Goal: Task Accomplishment & Management: Contribute content

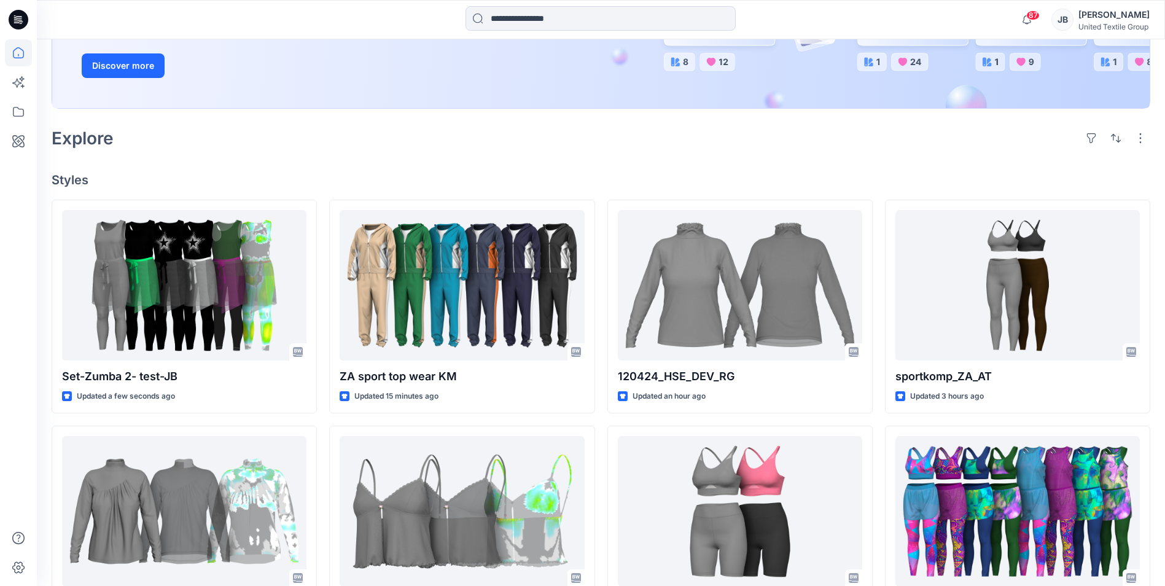
scroll to position [246, 0]
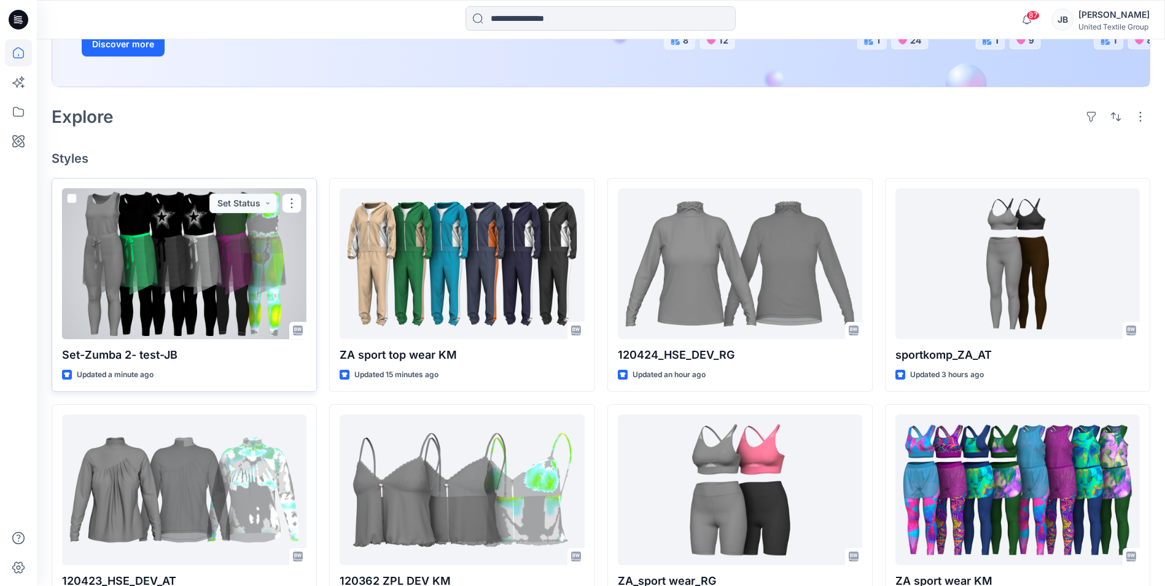
click at [139, 270] on div at bounding box center [184, 263] width 244 height 150
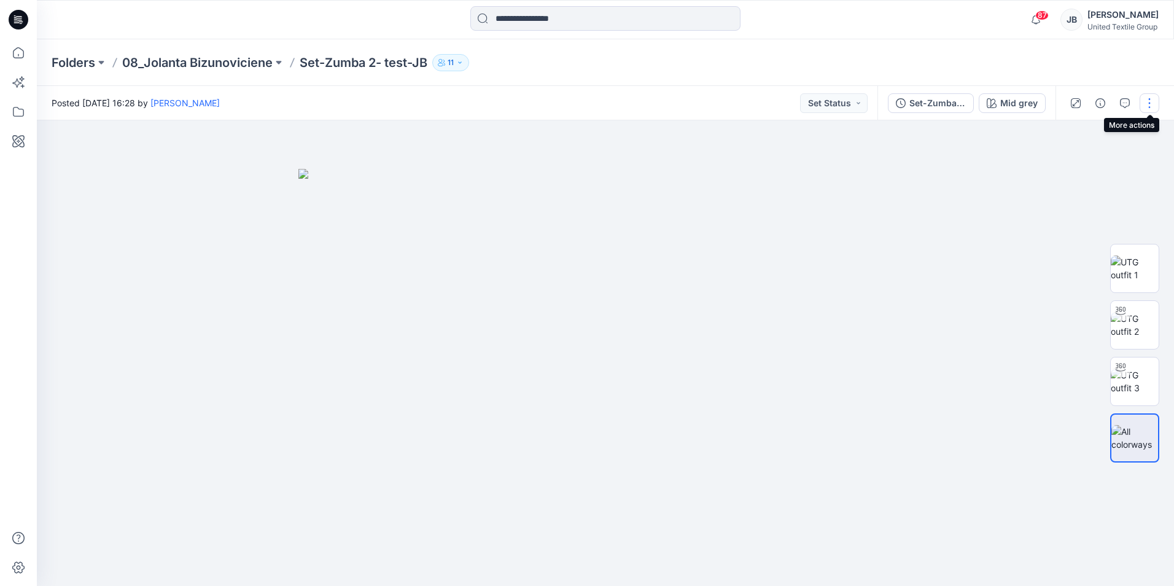
click at [1149, 98] on button "button" at bounding box center [1150, 103] width 20 height 20
click at [1065, 167] on p "Edit" at bounding box center [1070, 166] width 15 height 13
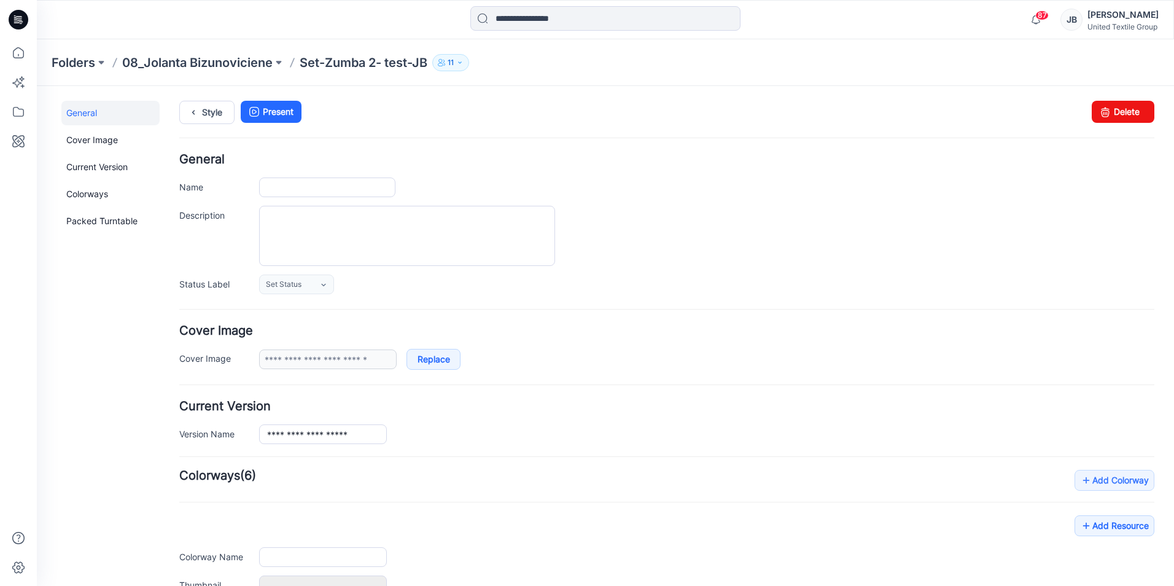
type input "**********"
type input "********"
type input "**********"
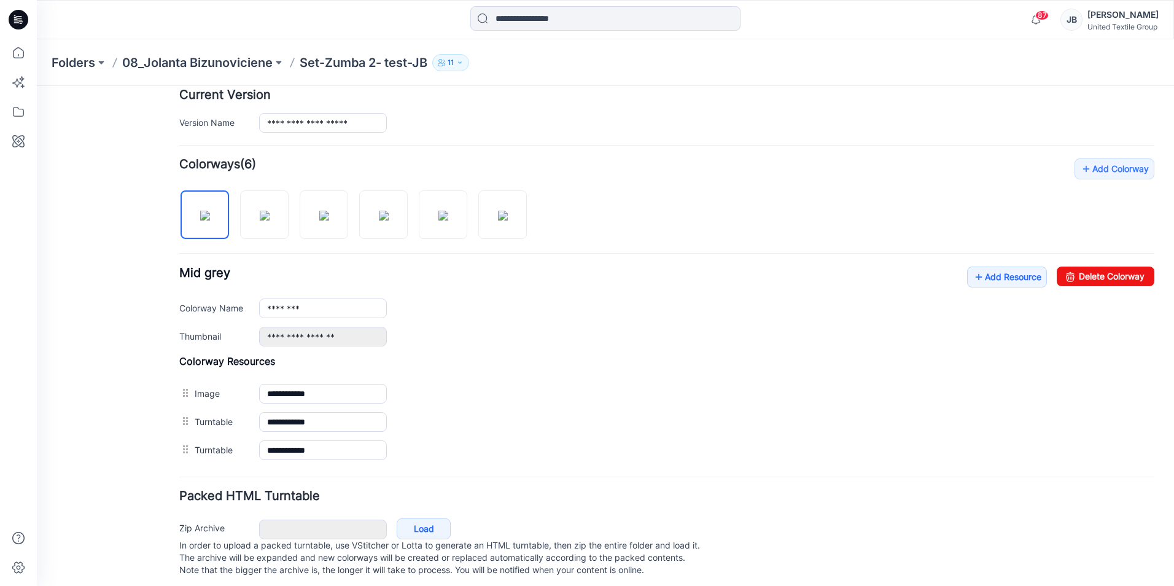
scroll to position [330, 0]
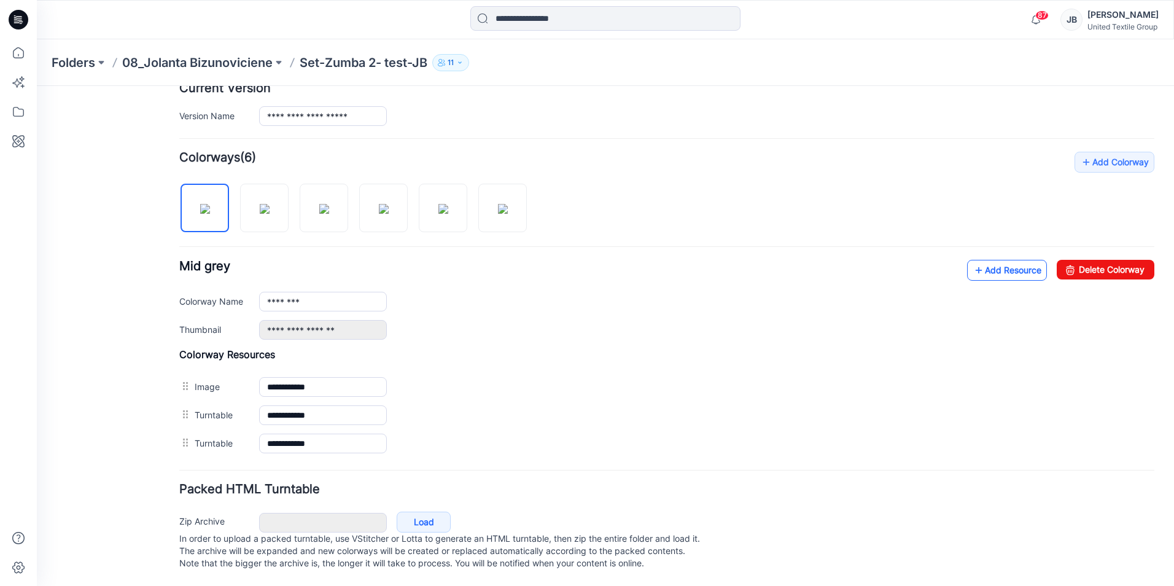
click at [973, 260] on icon at bounding box center [979, 270] width 12 height 20
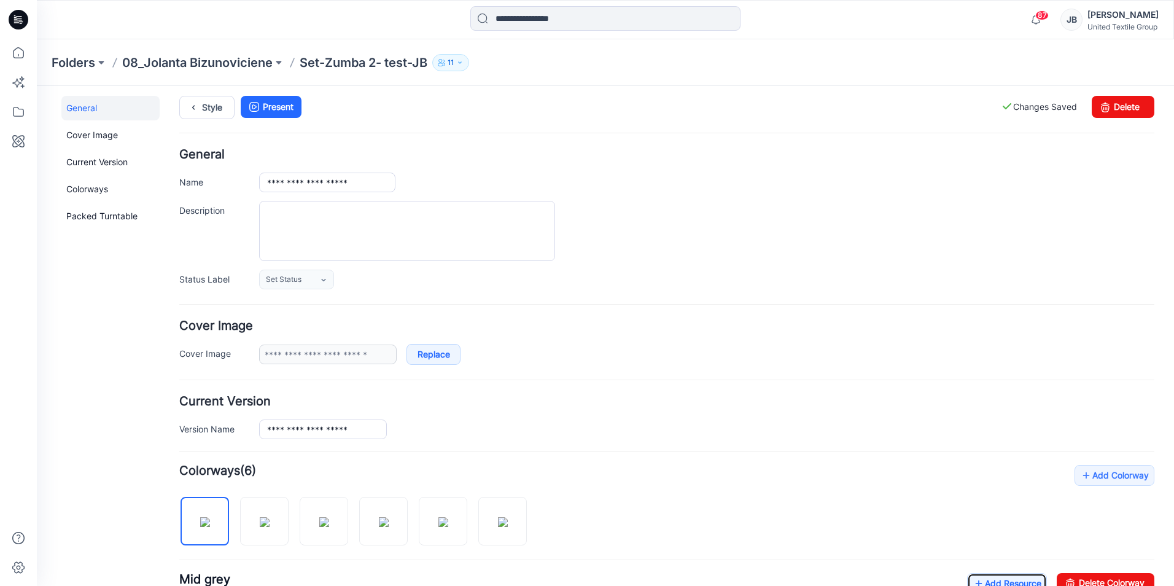
scroll to position [0, 0]
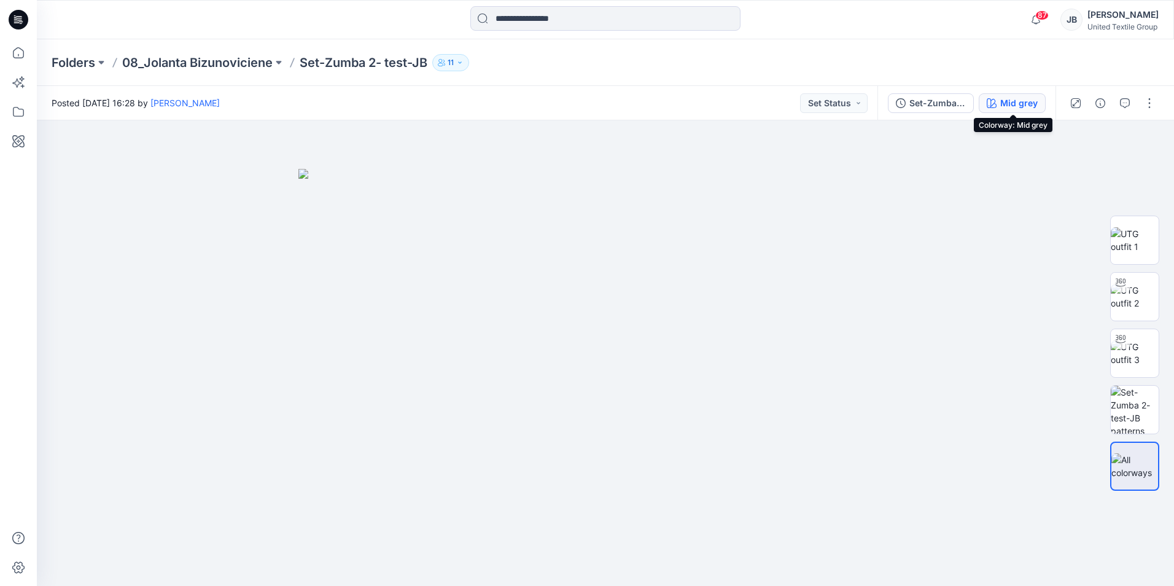
click at [1026, 99] on div "Mid grey" at bounding box center [1018, 103] width 37 height 14
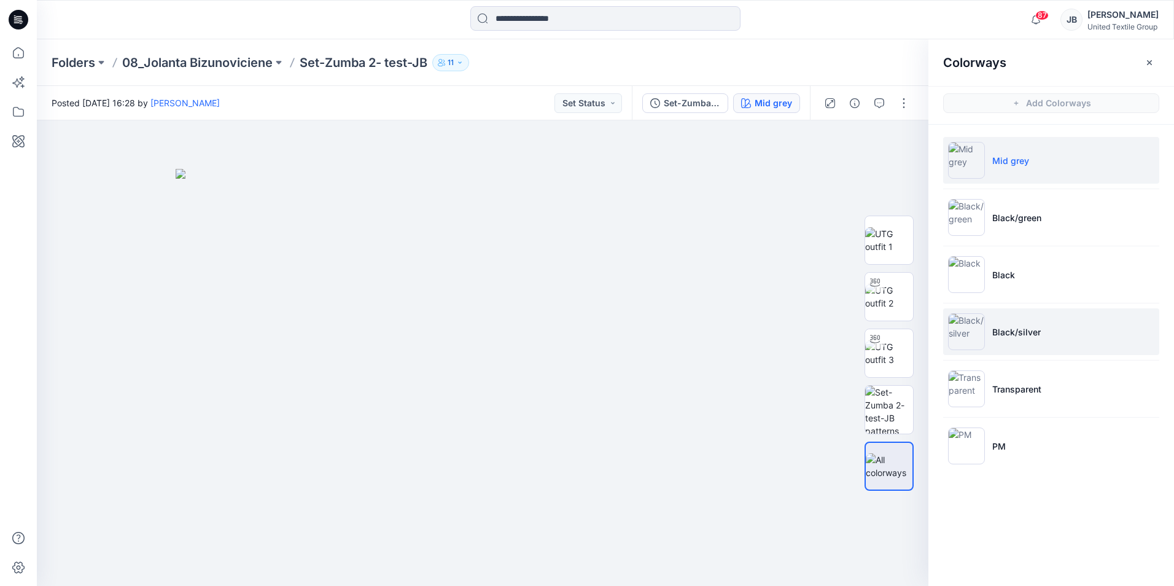
click at [969, 330] on img at bounding box center [966, 331] width 37 height 37
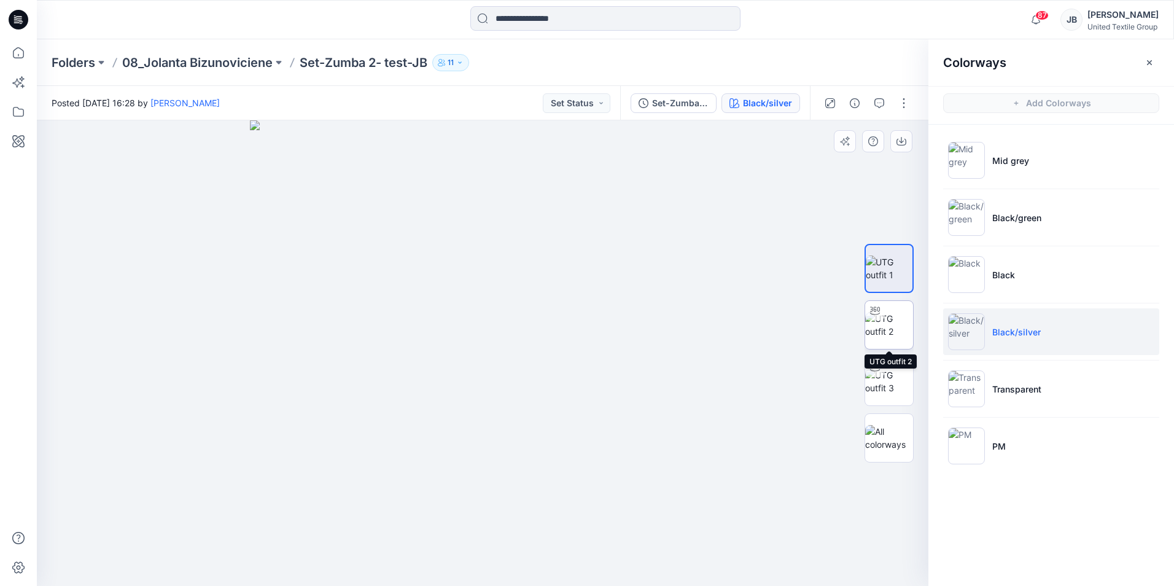
click at [885, 323] on img at bounding box center [889, 325] width 48 height 26
click at [888, 263] on img at bounding box center [889, 268] width 48 height 26
click at [899, 141] on icon "button" at bounding box center [901, 141] width 10 height 10
click at [901, 136] on icon "button" at bounding box center [901, 141] width 10 height 10
click at [1166, 333] on ul "Mid grey Black/green Black Black/silver Transparent PM" at bounding box center [1051, 303] width 246 height 357
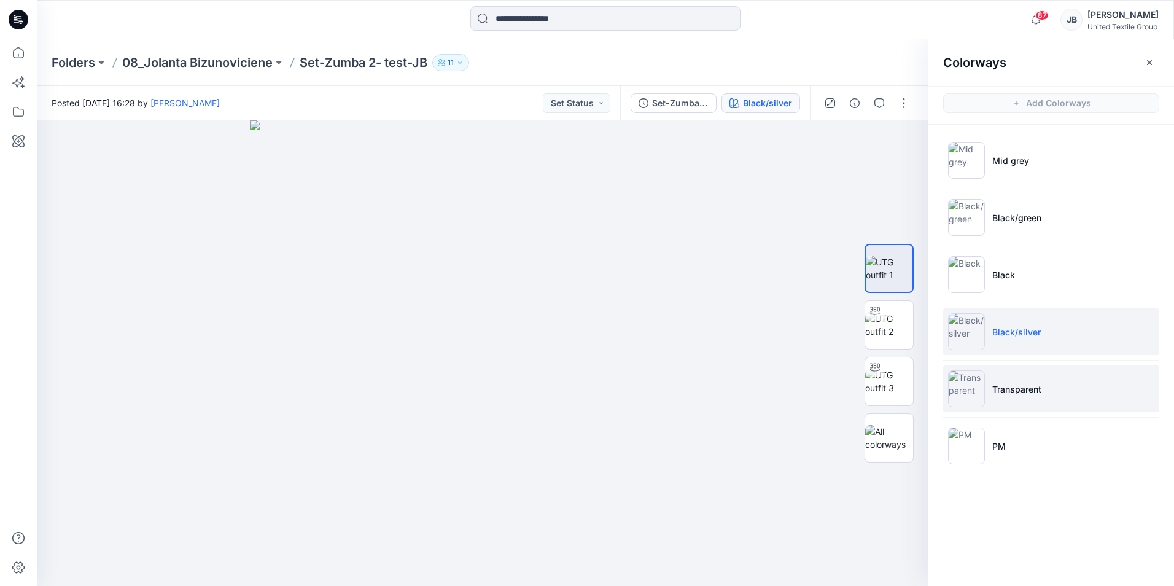
click at [964, 387] on img at bounding box center [966, 388] width 37 height 37
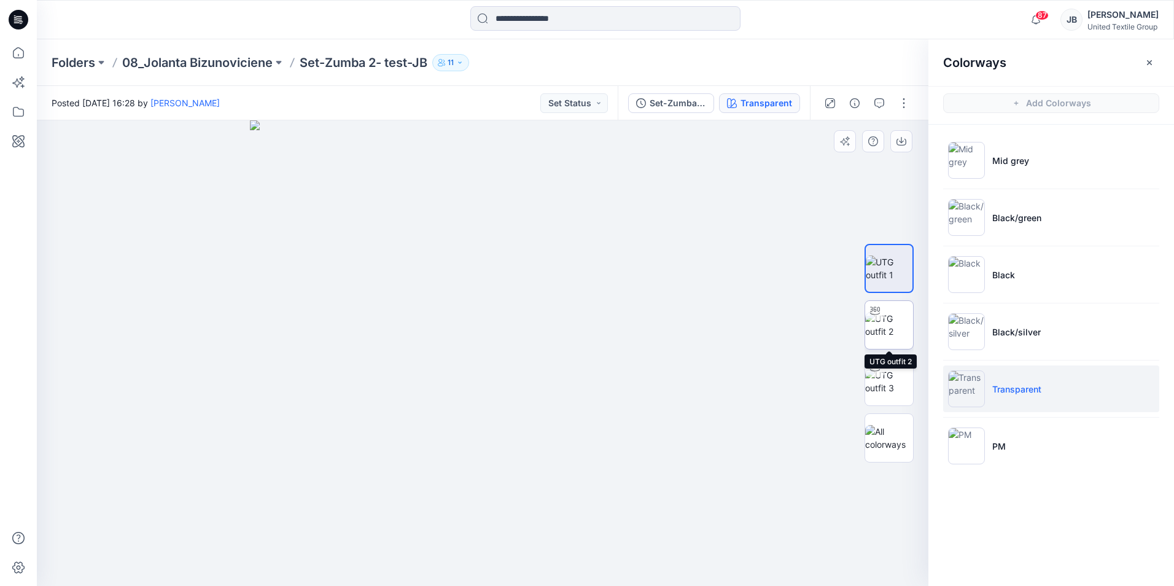
click at [889, 317] on img at bounding box center [889, 325] width 48 height 26
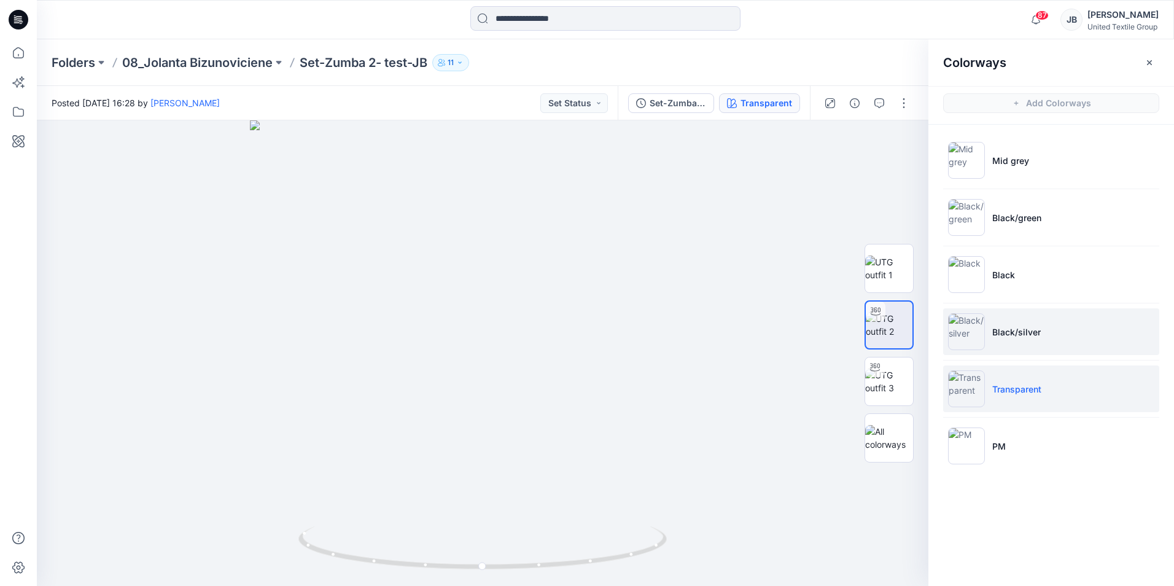
click at [966, 335] on img at bounding box center [966, 331] width 37 height 37
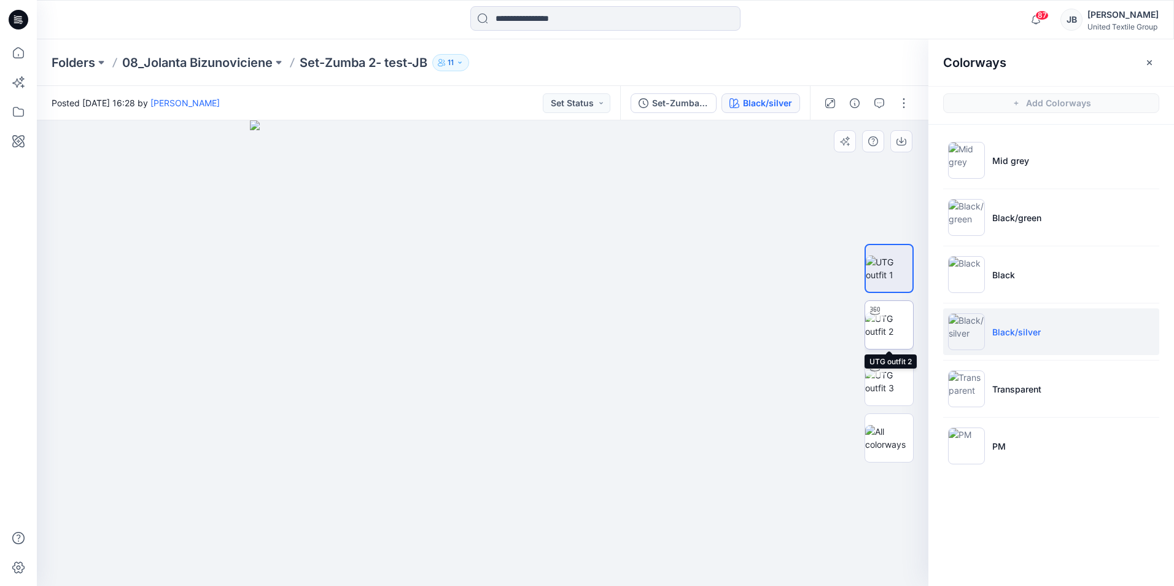
click at [890, 319] on img at bounding box center [889, 325] width 48 height 26
drag, startPoint x: 482, startPoint y: 569, endPoint x: 320, endPoint y: 561, distance: 161.7
click at [320, 561] on icon at bounding box center [483, 549] width 371 height 46
click at [1149, 63] on icon "button" at bounding box center [1149, 62] width 5 height 5
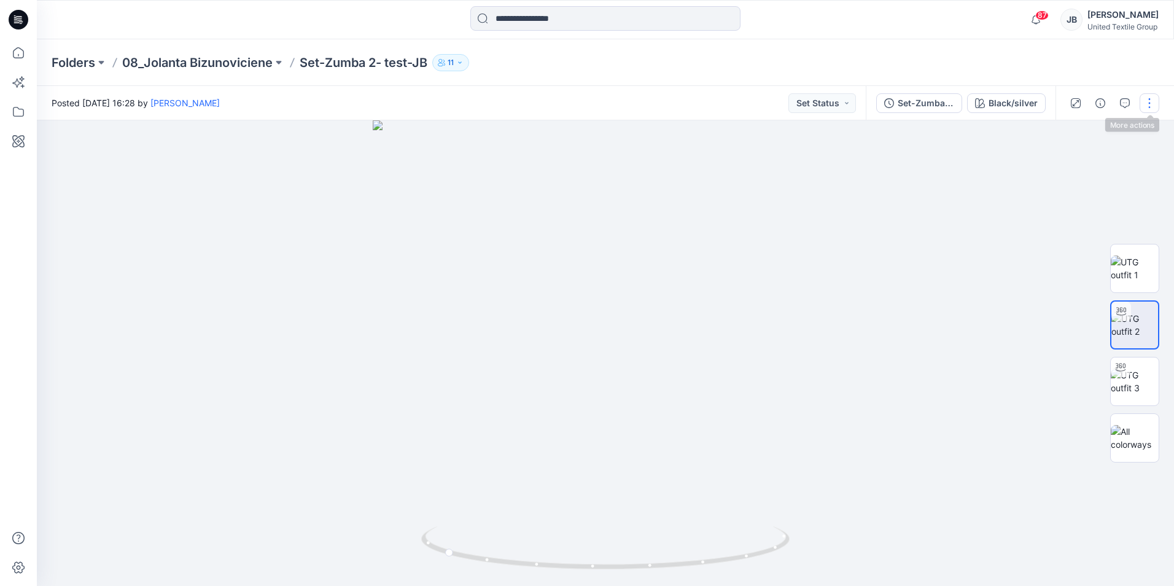
click at [1152, 106] on button "button" at bounding box center [1150, 103] width 20 height 20
click at [1071, 161] on p "Edit" at bounding box center [1070, 166] width 15 height 13
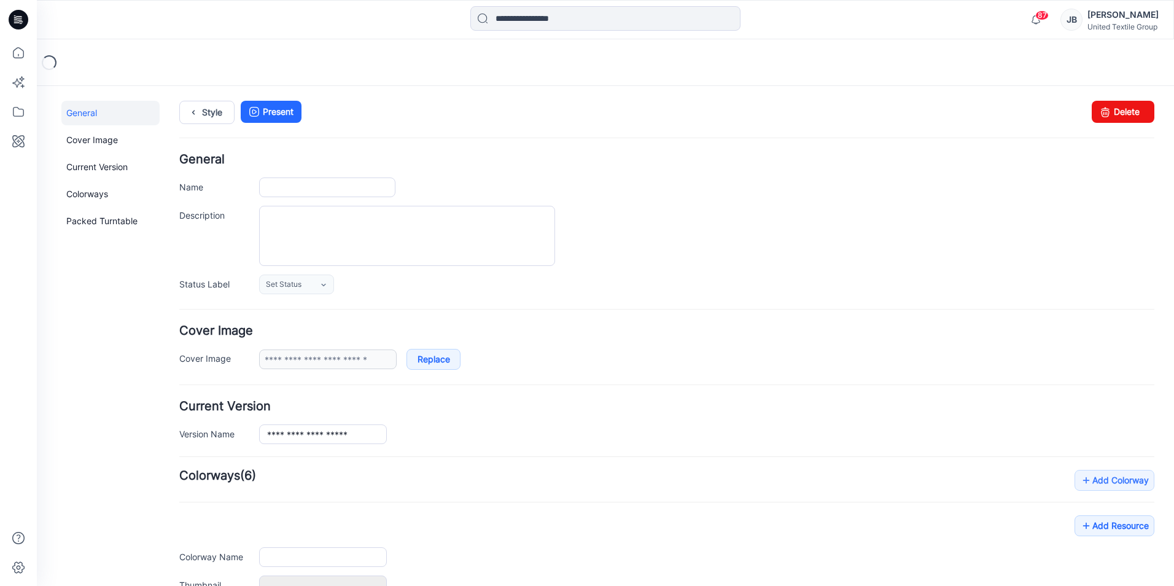
type input "**********"
type input "********"
type input "**********"
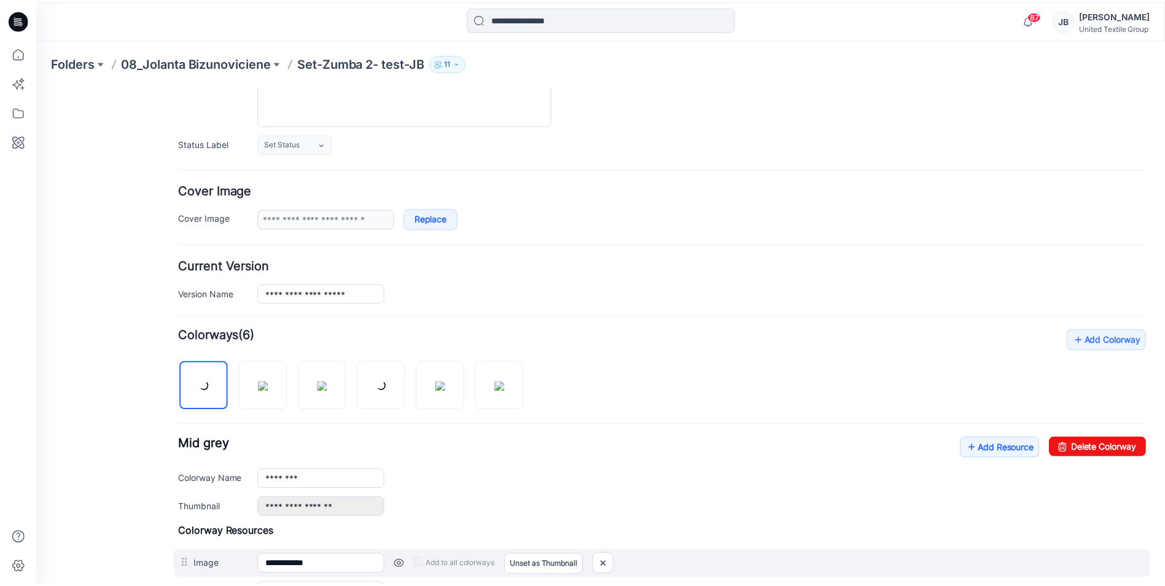
scroll to position [359, 0]
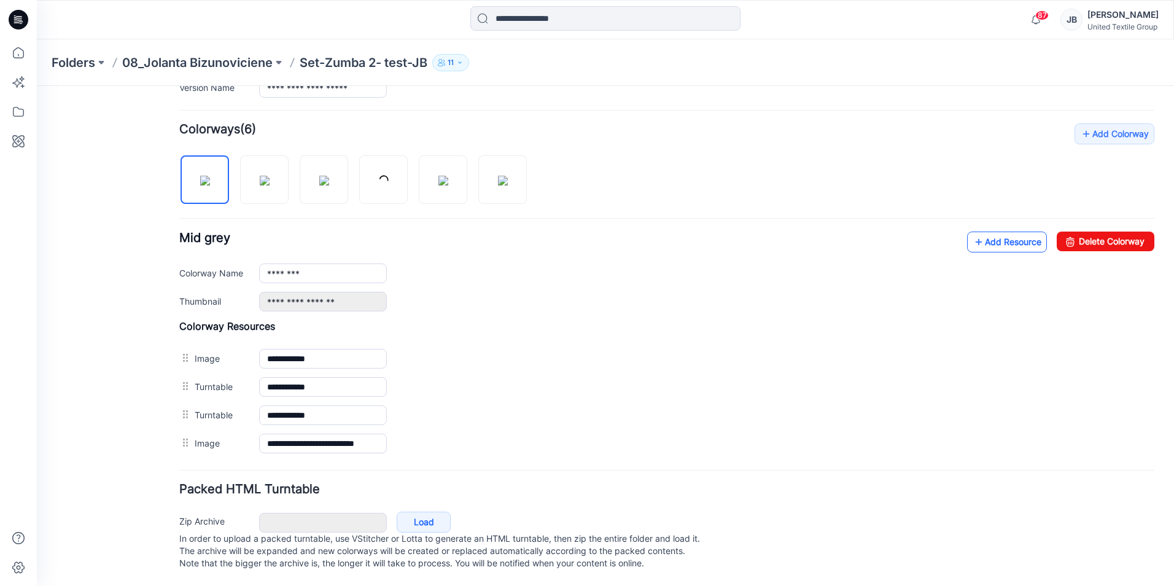
click at [967, 231] on link "Add Resource" at bounding box center [1007, 241] width 80 height 21
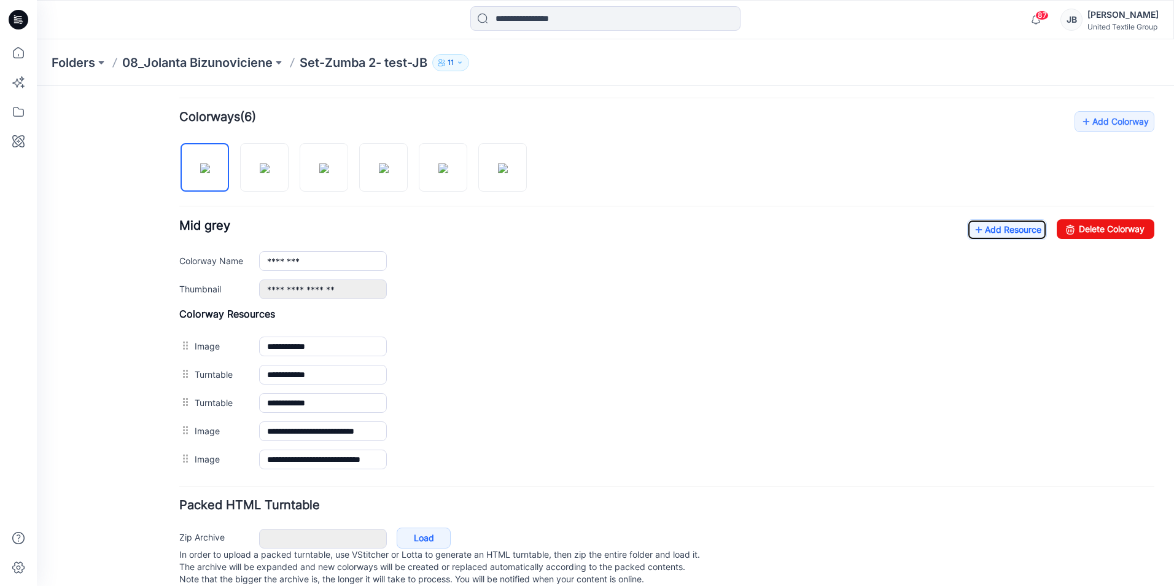
click at [21, 19] on icon at bounding box center [19, 20] width 20 height 20
